Goal: Information Seeking & Learning: Learn about a topic

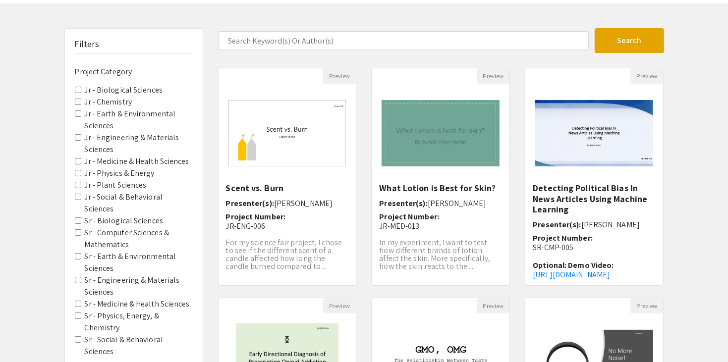
scroll to position [42, 0]
click at [77, 89] on Sciences "Jr - Biological Sciences" at bounding box center [78, 89] width 6 height 6
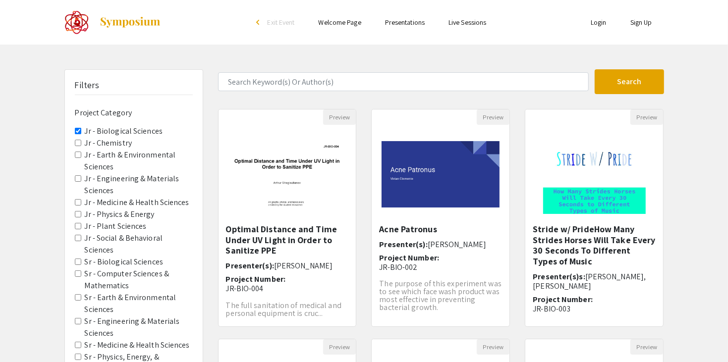
click at [77, 224] on Sciences "Jr - Plant Sciences" at bounding box center [78, 226] width 6 height 6
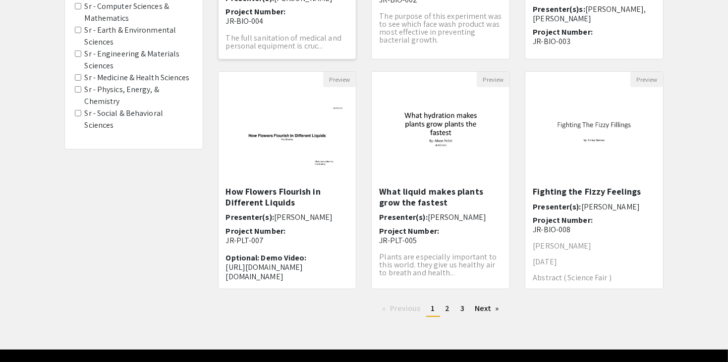
scroll to position [293, 0]
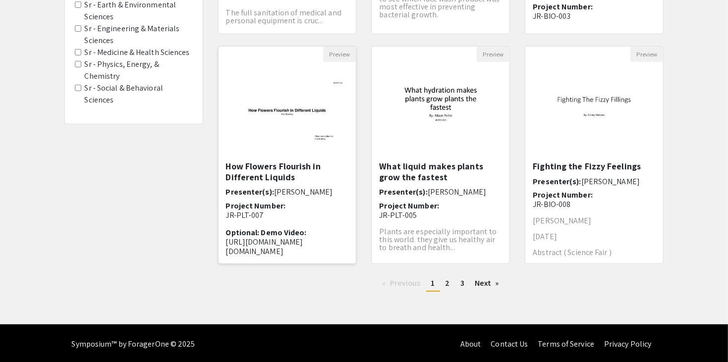
click at [296, 121] on img "Open Presentation <p>How Flowers Flourish in Different Liquids</p>" at bounding box center [287, 111] width 138 height 86
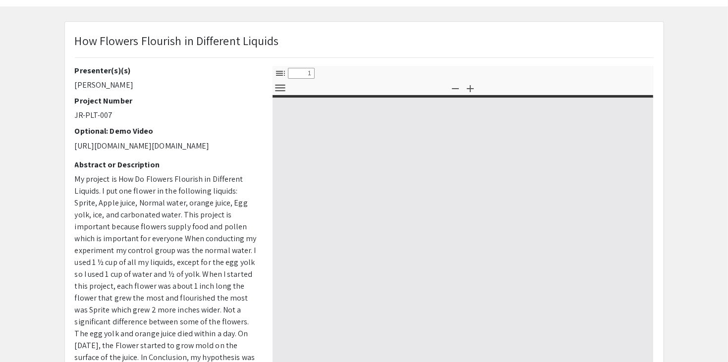
select select "custom"
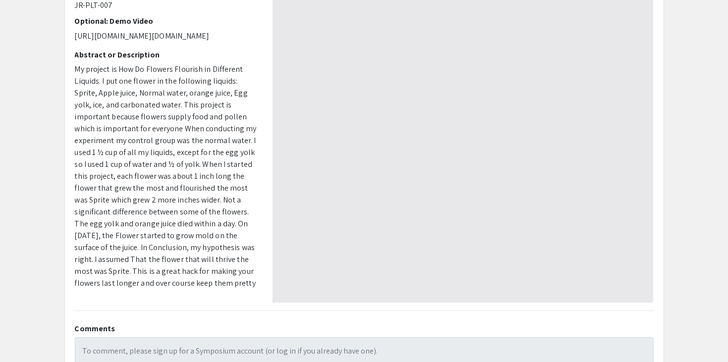
type input "0"
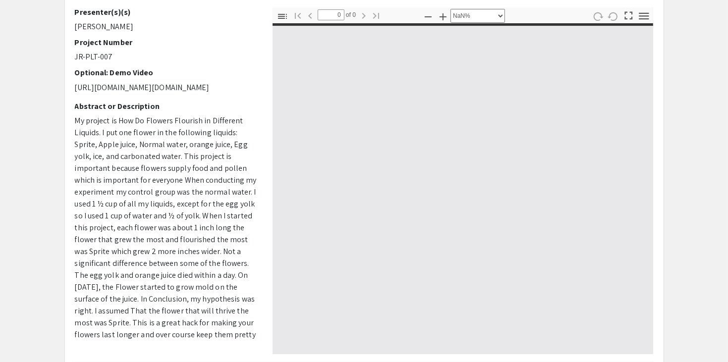
select select "auto"
type input "1"
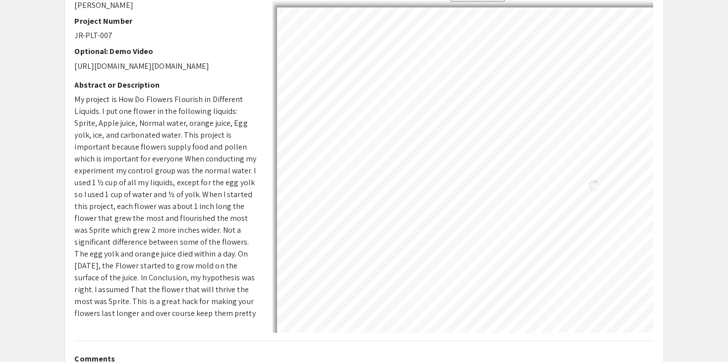
select select "auto"
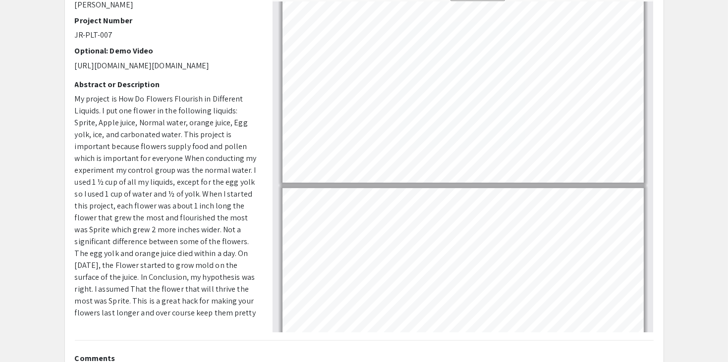
type input "6"
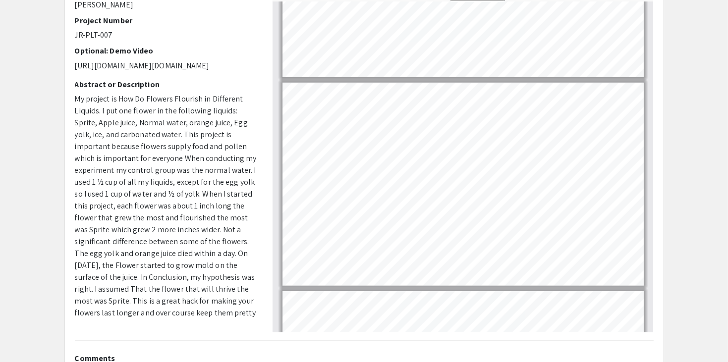
scroll to position [968, 0]
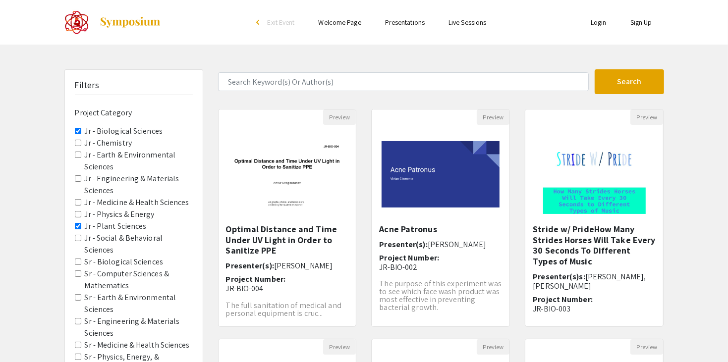
click at [78, 132] on Sciences "Jr - Biological Sciences" at bounding box center [78, 131] width 6 height 6
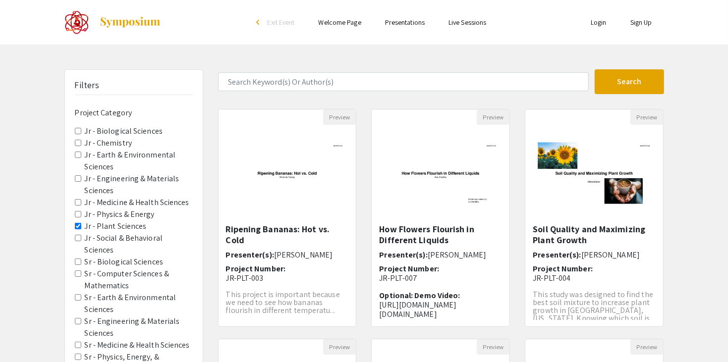
click at [76, 225] on Sciences "Jr - Plant Sciences" at bounding box center [78, 226] width 6 height 6
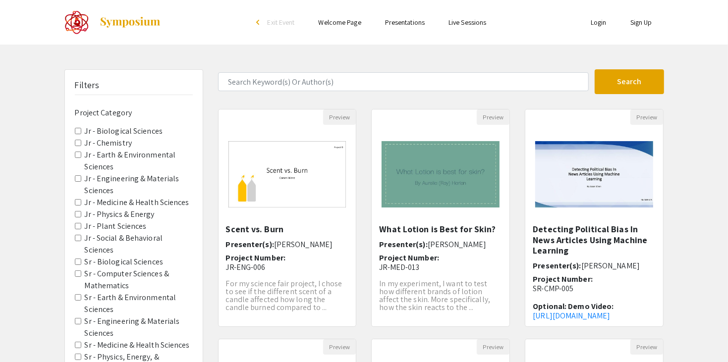
click at [135, 153] on label "Jr - Earth & Environmental Sciences" at bounding box center [139, 161] width 108 height 24
click at [81, 153] on Sciences "Jr - Earth & Environmental Sciences" at bounding box center [78, 155] width 6 height 6
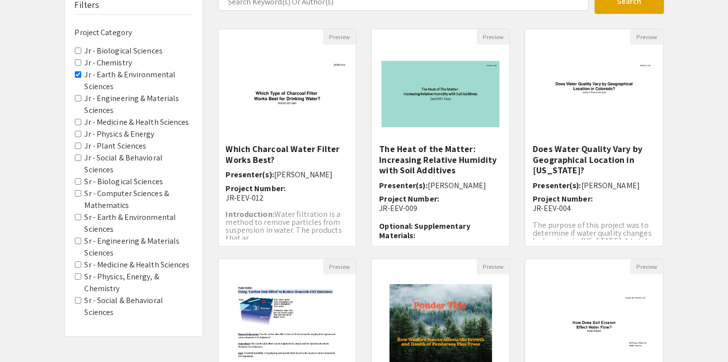
scroll to position [80, 0]
click at [77, 72] on Sciences "Jr - Earth & Environmental Sciences" at bounding box center [78, 75] width 6 height 6
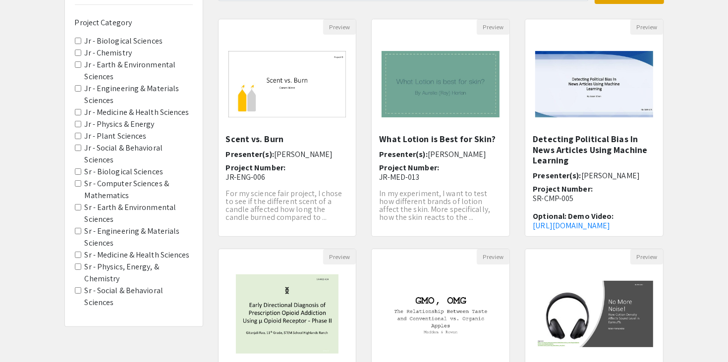
scroll to position [92, 0]
